Goal: Transaction & Acquisition: Book appointment/travel/reservation

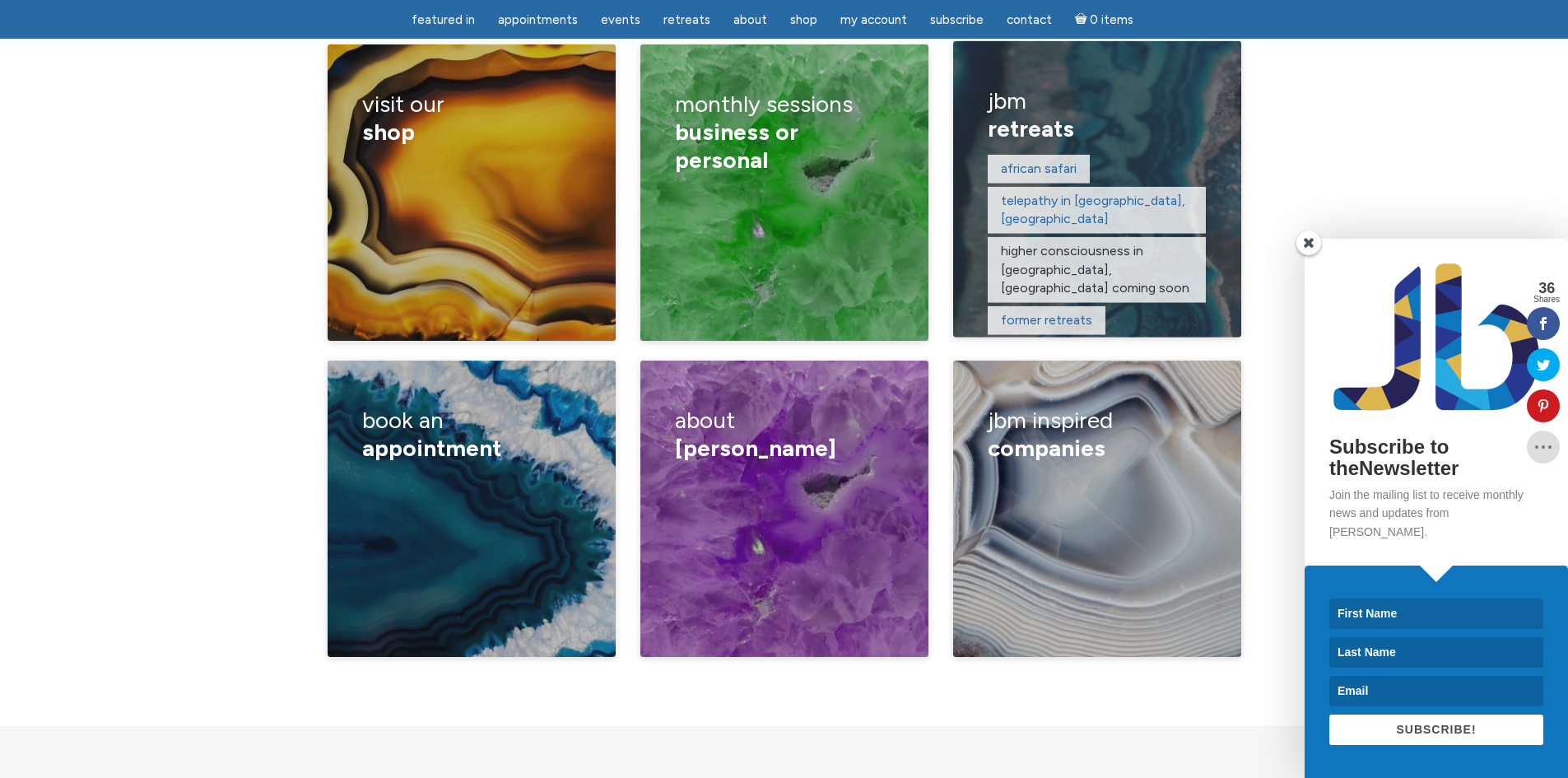
scroll to position [2799, 0]
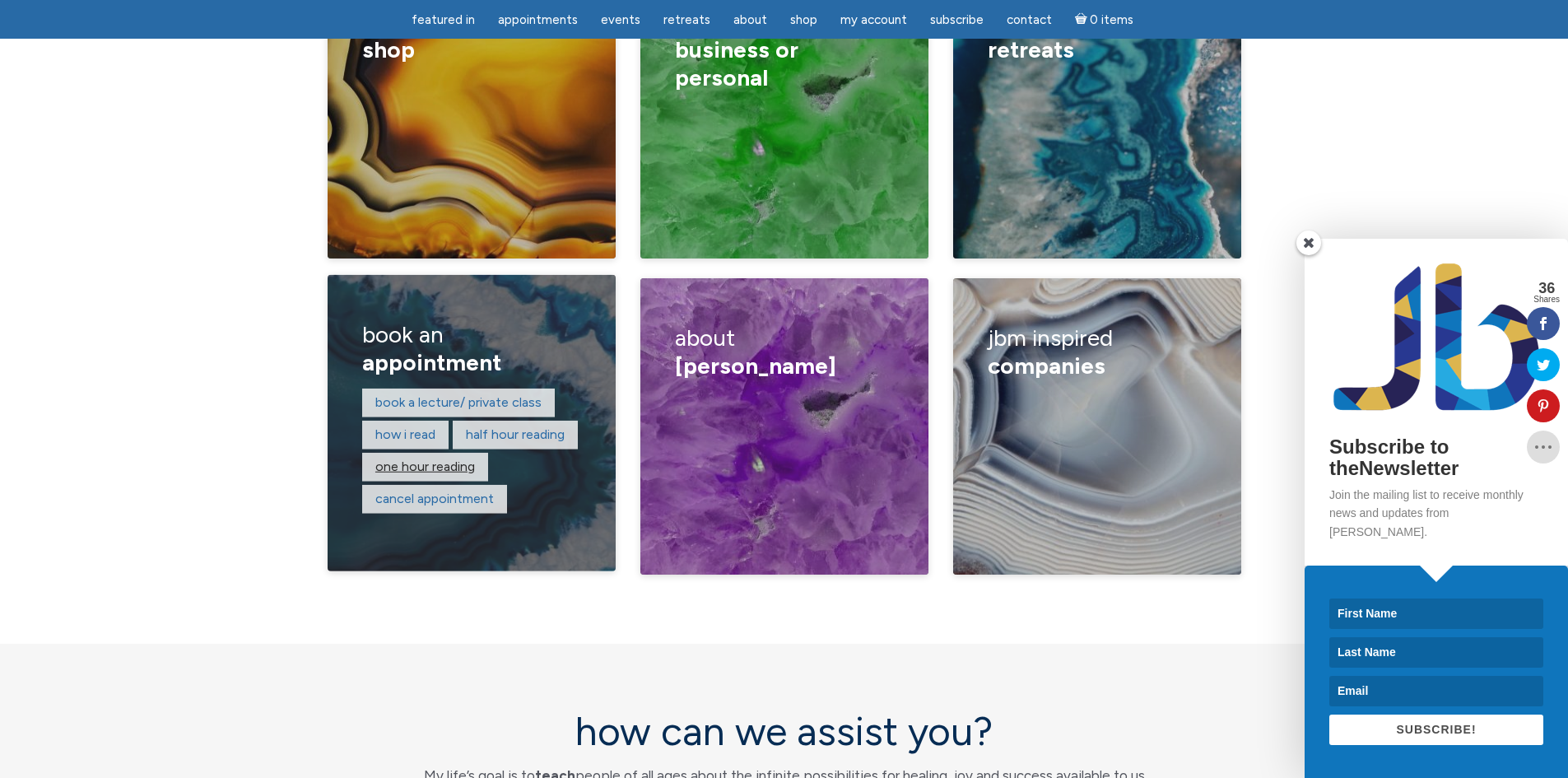
click at [450, 459] on link "One hour reading" at bounding box center [425, 466] width 99 height 16
click at [498, 426] on link "Half hour reading" at bounding box center [514, 434] width 98 height 16
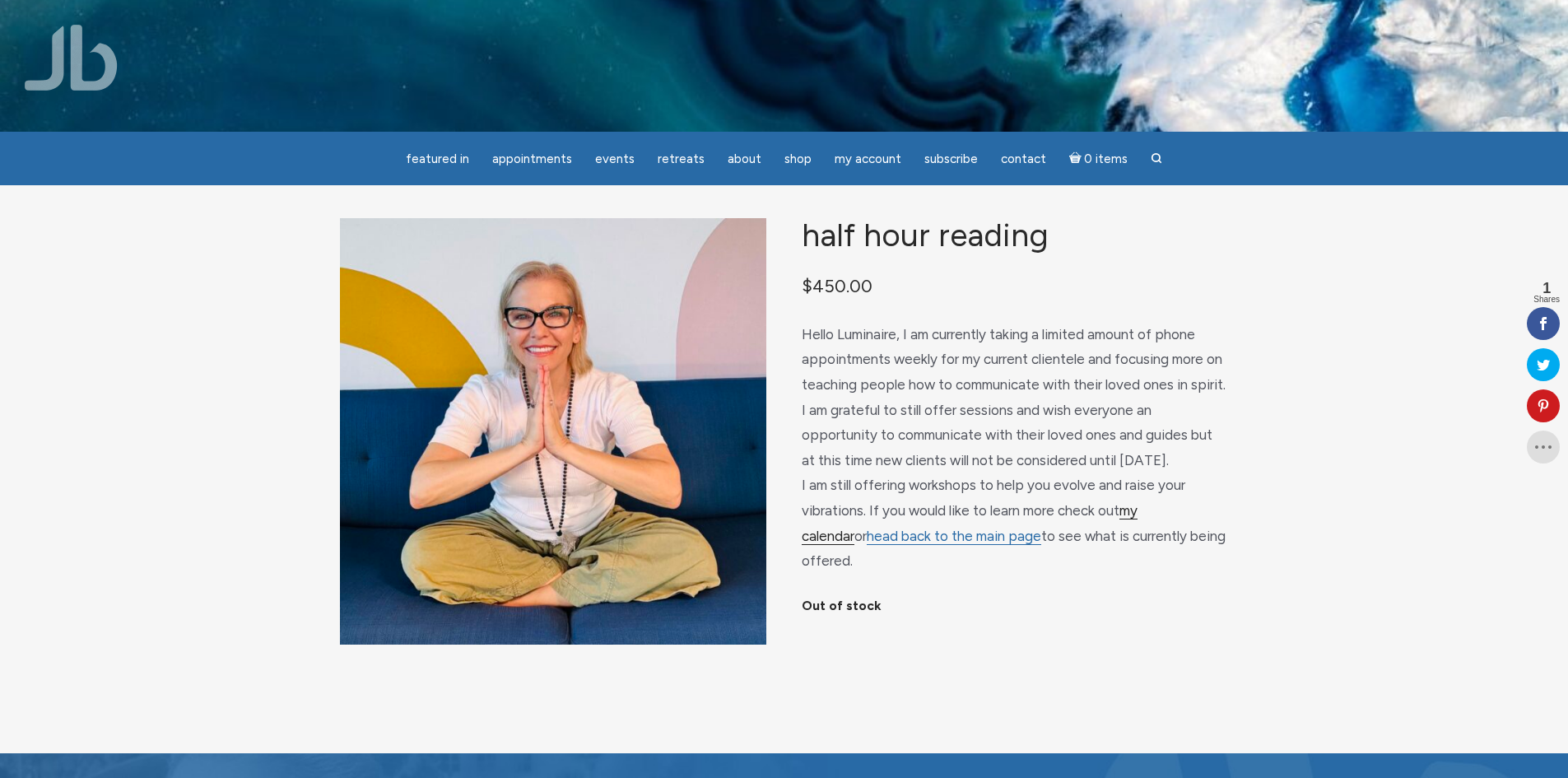
click at [1137, 531] on link "my calendar" at bounding box center [969, 523] width 336 height 43
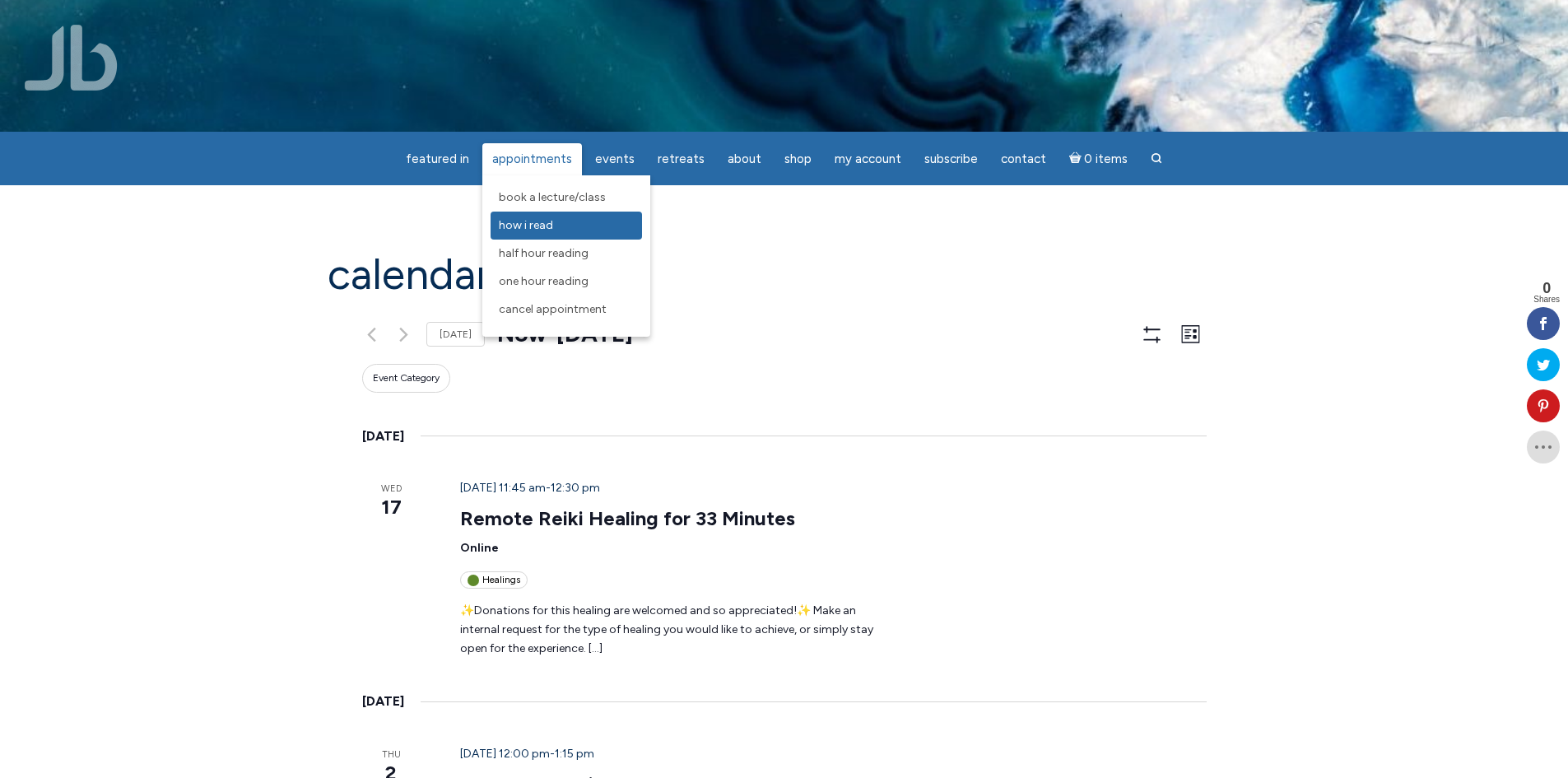
click at [536, 221] on span "How I Read" at bounding box center [526, 225] width 55 height 14
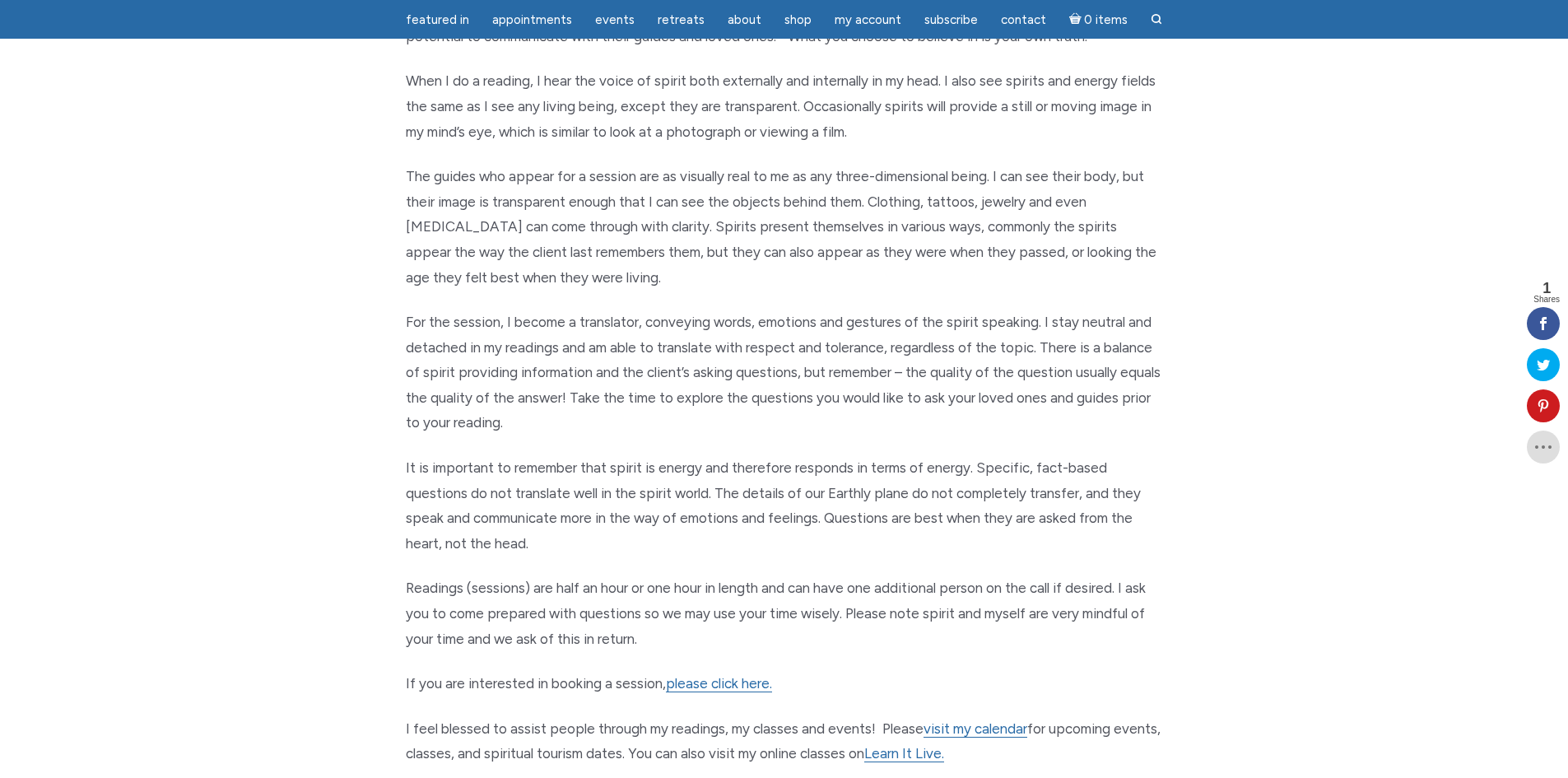
scroll to position [494, 0]
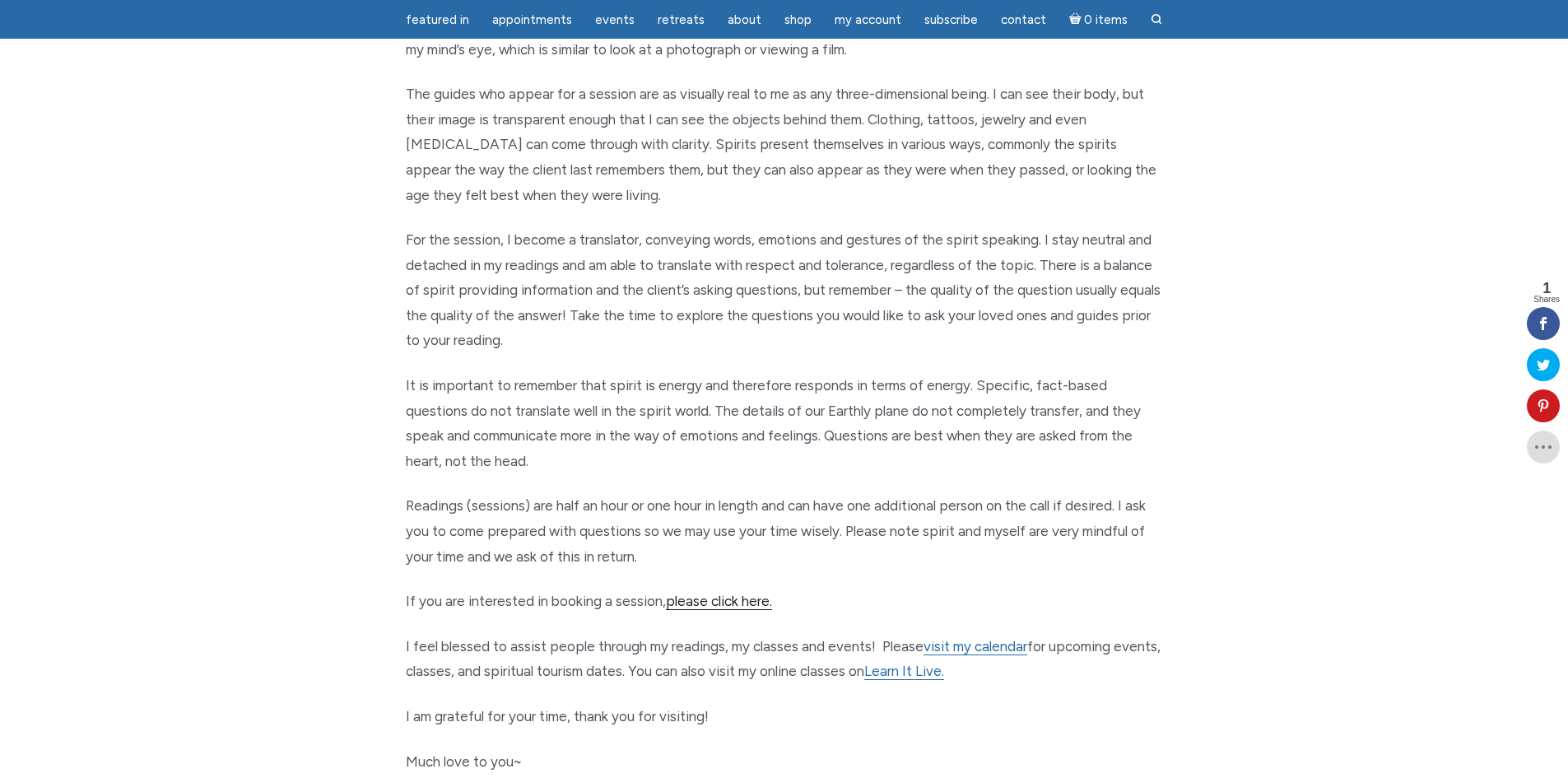
click at [682, 603] on link "please click here." at bounding box center [719, 601] width 106 height 18
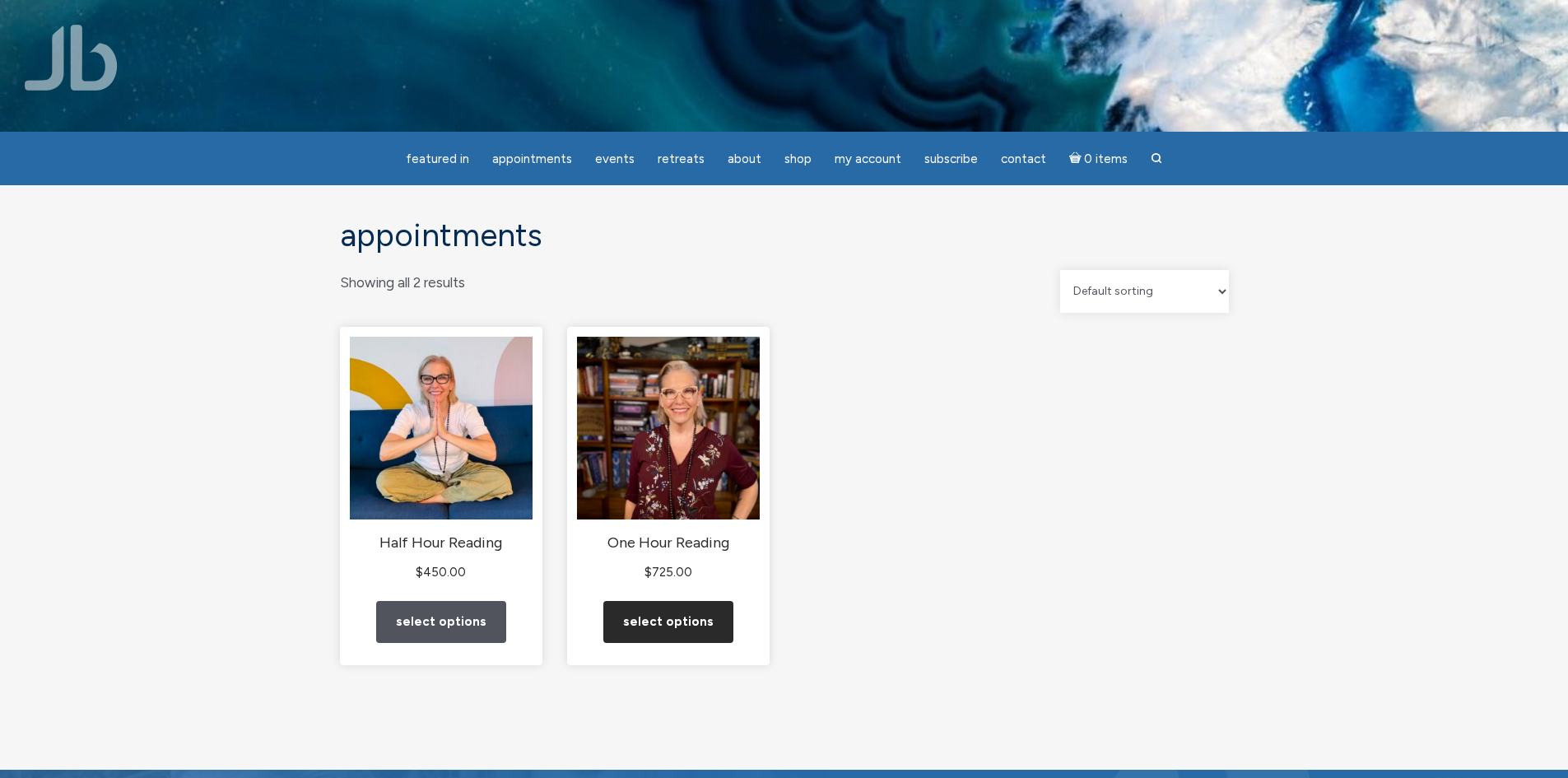
click at [710, 640] on link "Select options" at bounding box center [668, 622] width 130 height 42
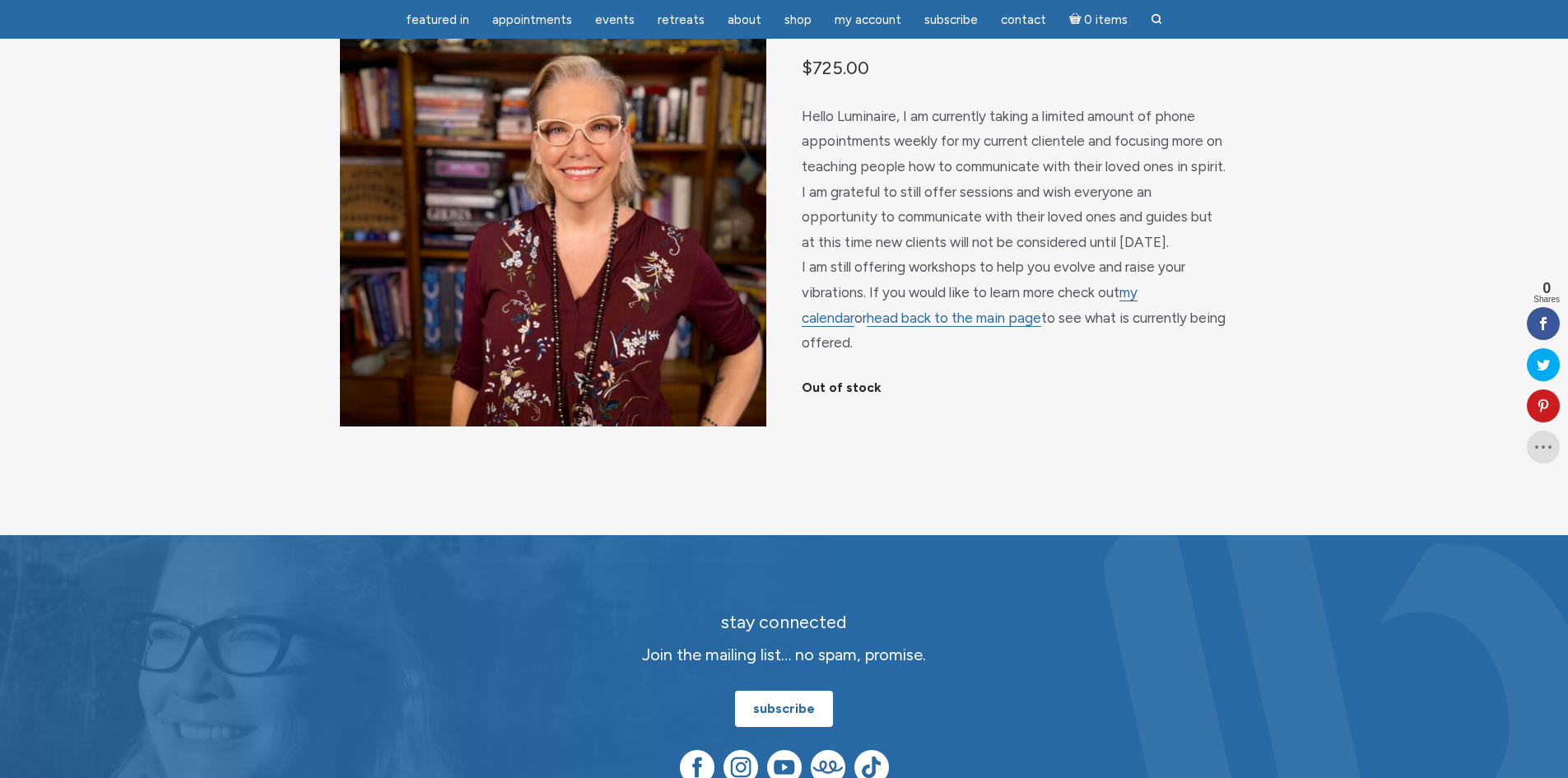
scroll to position [247, 0]
